Goal: Use online tool/utility

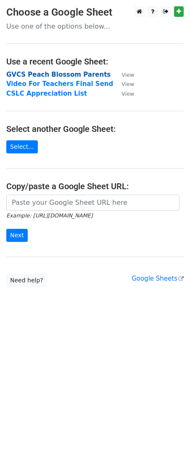
click at [50, 73] on strong "GVCS Peach Blossom Parents" at bounding box center [58, 75] width 104 height 8
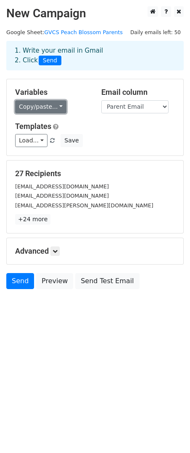
click at [33, 108] on link "Copy/paste..." at bounding box center [40, 106] width 51 height 13
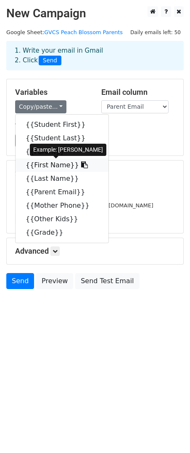
click at [39, 163] on link "{{First Name}}" at bounding box center [62, 164] width 93 height 13
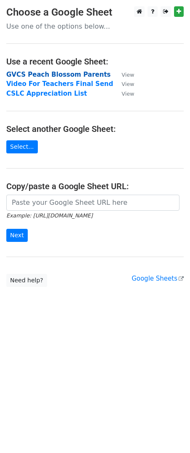
click at [21, 75] on strong "GVCS Peach Blossom Parents" at bounding box center [58, 75] width 104 height 8
